Goal: Task Accomplishment & Management: Use online tool/utility

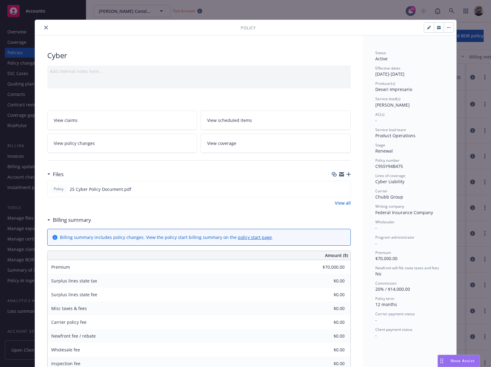
scroll to position [48, 0]
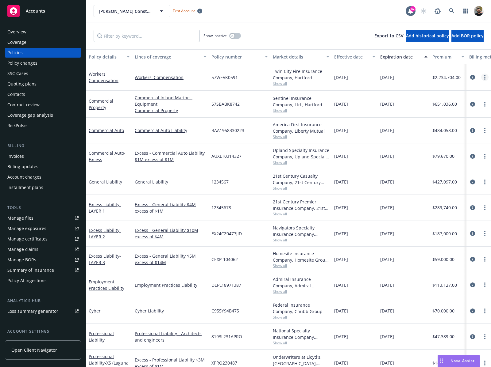
click at [481, 75] on link "more" at bounding box center [484, 77] width 7 height 7
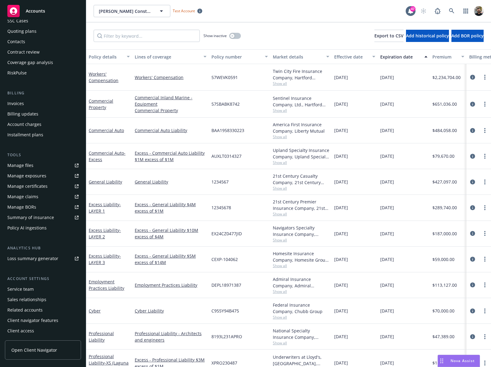
click at [48, 229] on div "Policy AI ingestions" at bounding box center [42, 228] width 71 height 10
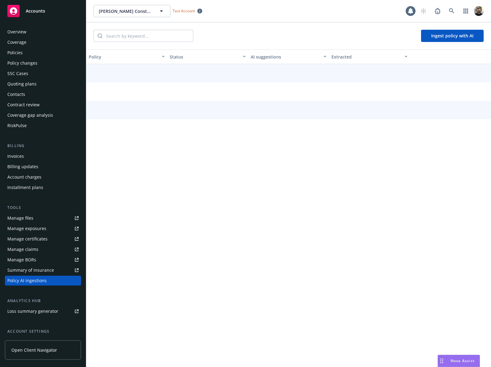
scroll to position [53, 0]
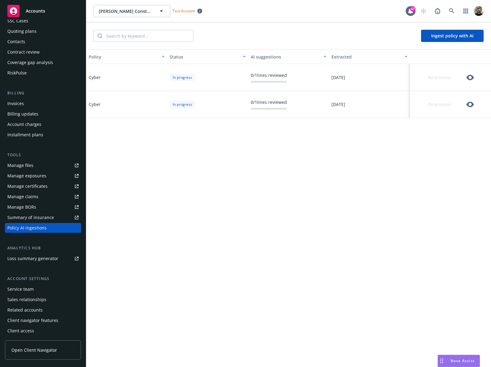
click at [440, 39] on button "Ingest policy with AI" at bounding box center [452, 36] width 63 height 12
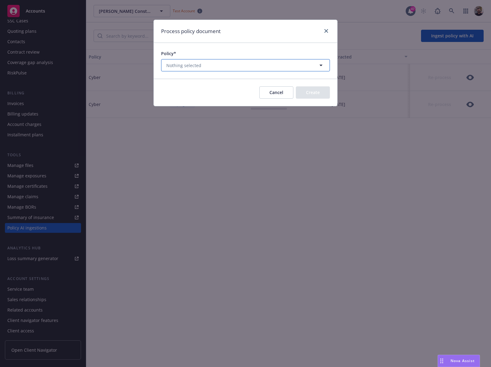
click at [321, 66] on icon "button" at bounding box center [320, 65] width 7 height 7
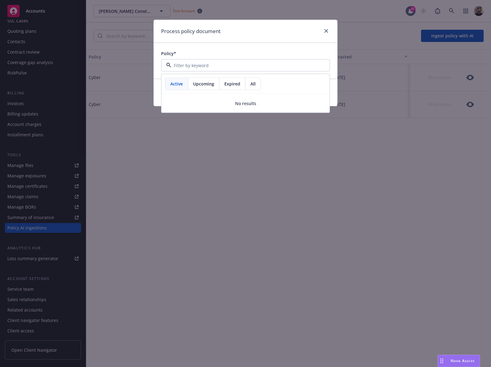
click at [256, 85] on div "All" at bounding box center [252, 84] width 15 height 12
click at [397, 171] on div "Process policy document Policy* Active Upcoming Expired All No results Cancel C…" at bounding box center [245, 183] width 491 height 367
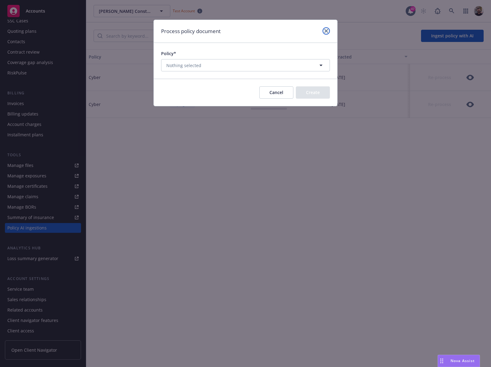
click at [327, 31] on link "close" at bounding box center [325, 30] width 7 height 7
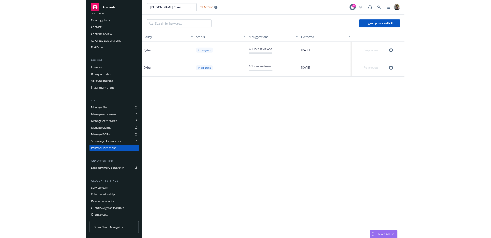
scroll to position [0, 0]
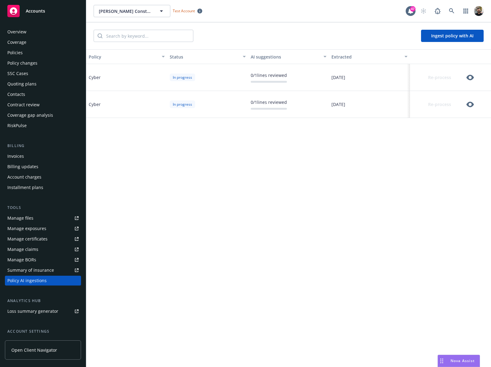
click at [28, 52] on div "Policies" at bounding box center [42, 53] width 71 height 10
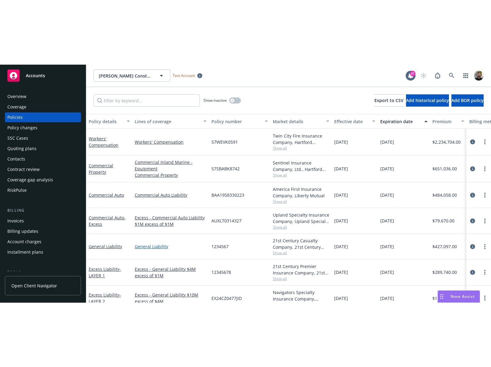
scroll to position [5, 0]
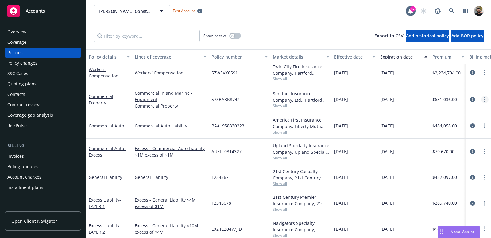
click at [481, 98] on link "more" at bounding box center [484, 99] width 7 height 7
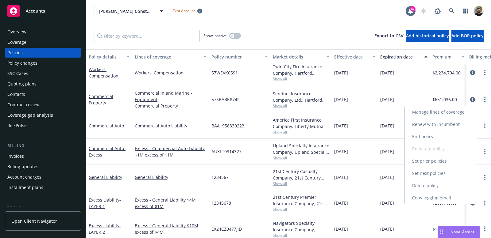
click at [481, 101] on link "more" at bounding box center [484, 99] width 7 height 7
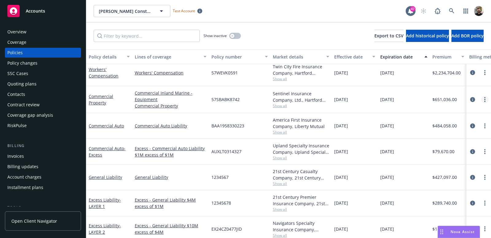
click at [481, 101] on link "more" at bounding box center [484, 99] width 7 height 7
click at [484, 101] on icon "more" at bounding box center [484, 99] width 1 height 5
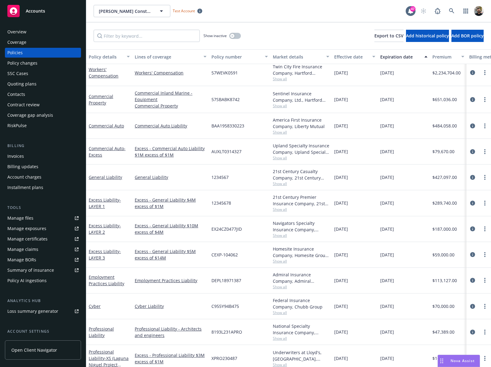
click at [466, 74] on div at bounding box center [478, 72] width 25 height 27
click at [468, 71] on link "circleInformation" at bounding box center [471, 72] width 7 height 7
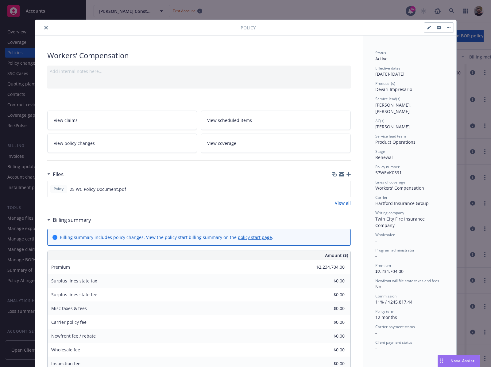
click at [465, 60] on div "Policy Workers' Compensation Add internal notes here... View claims View schedu…" at bounding box center [245, 183] width 491 height 367
click at [42, 28] on button "close" at bounding box center [45, 27] width 7 height 7
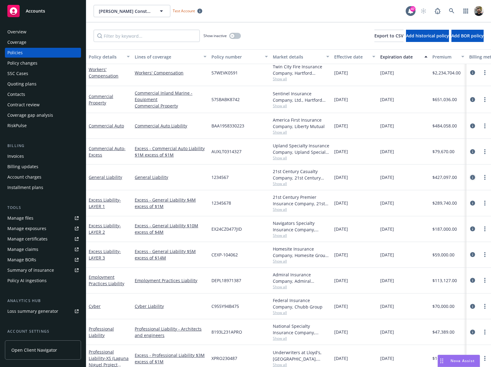
click at [470, 178] on icon "circleInformation" at bounding box center [472, 177] width 5 height 5
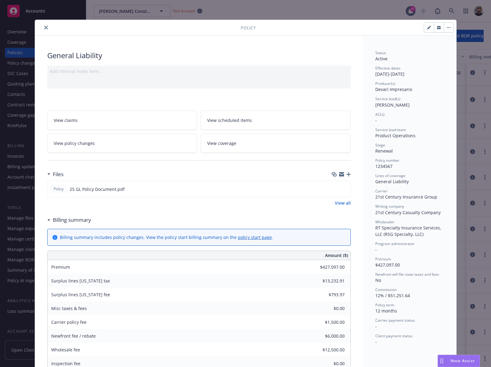
click at [42, 28] on button "close" at bounding box center [45, 27] width 7 height 7
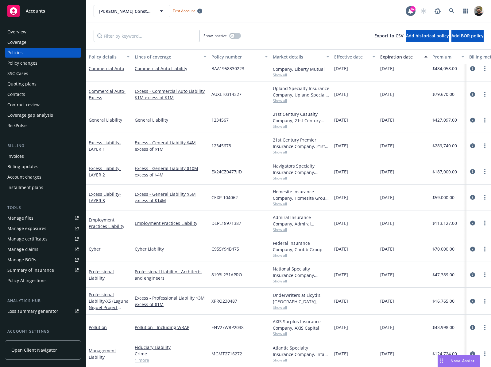
scroll to position [25, 0]
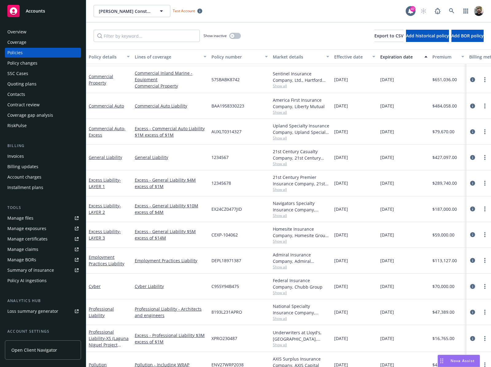
click at [470, 287] on icon "circleInformation" at bounding box center [472, 286] width 5 height 5
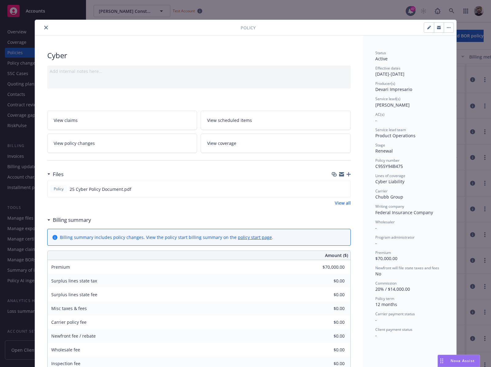
click at [42, 25] on button "close" at bounding box center [45, 27] width 7 height 7
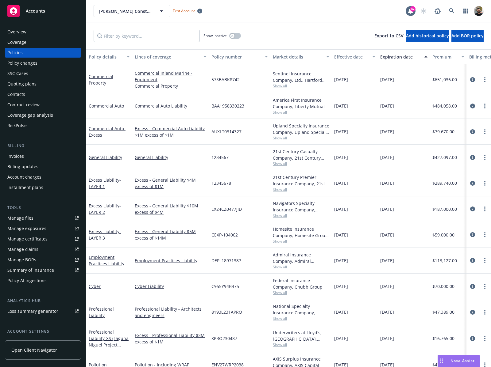
click at [33, 82] on div "Quoting plans" at bounding box center [21, 84] width 29 height 10
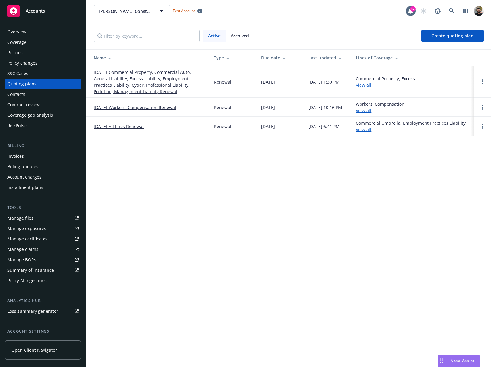
click at [128, 81] on link "[DATE] Commercial Property, Commercial Auto, General Liability, Excess Liabilit…" at bounding box center [149, 82] width 110 height 26
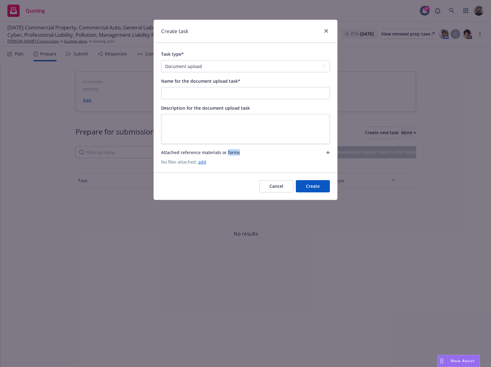
click at [232, 151] on span "Attached reference materials or forms" at bounding box center [200, 152] width 79 height 6
click at [200, 161] on link "add" at bounding box center [202, 162] width 8 height 6
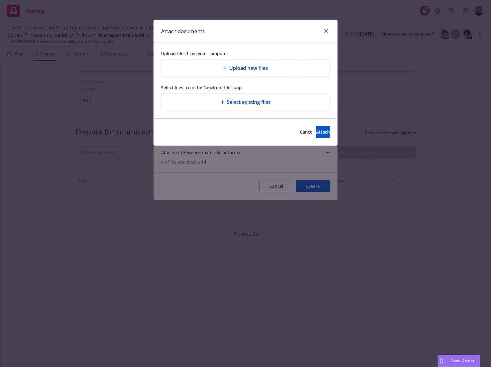
click at [251, 105] on span "Select existing files" at bounding box center [249, 101] width 44 height 7
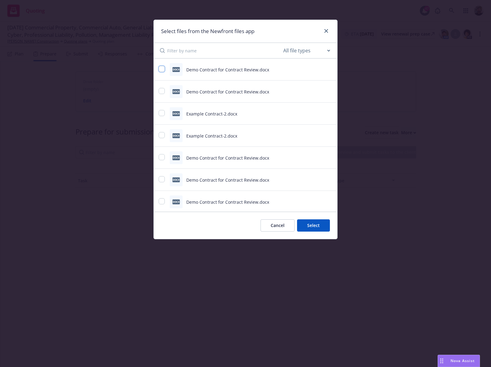
click at [163, 70] on input "checkbox" at bounding box center [162, 69] width 6 height 6
checkbox input "true"
click at [304, 221] on button "Select 1 file" at bounding box center [307, 226] width 44 height 12
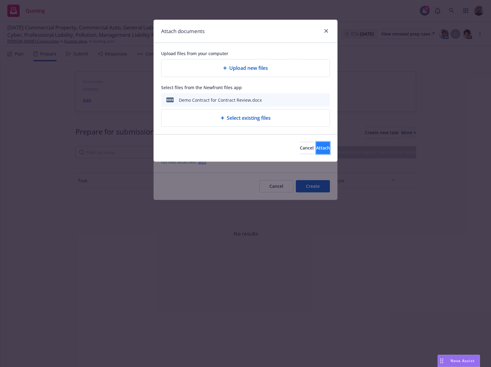
click at [316, 145] on span "Attach" at bounding box center [323, 148] width 14 height 6
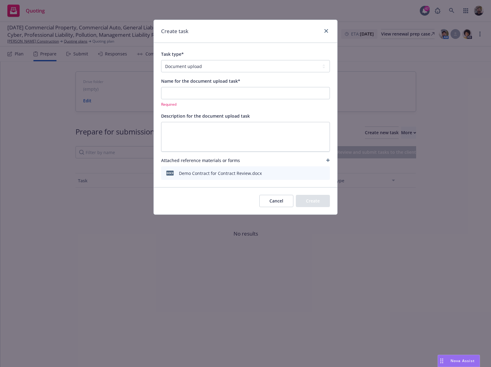
click at [323, 172] on icon "archive file" at bounding box center [324, 172] width 4 height 5
